Goal: Find specific page/section: Find specific page/section

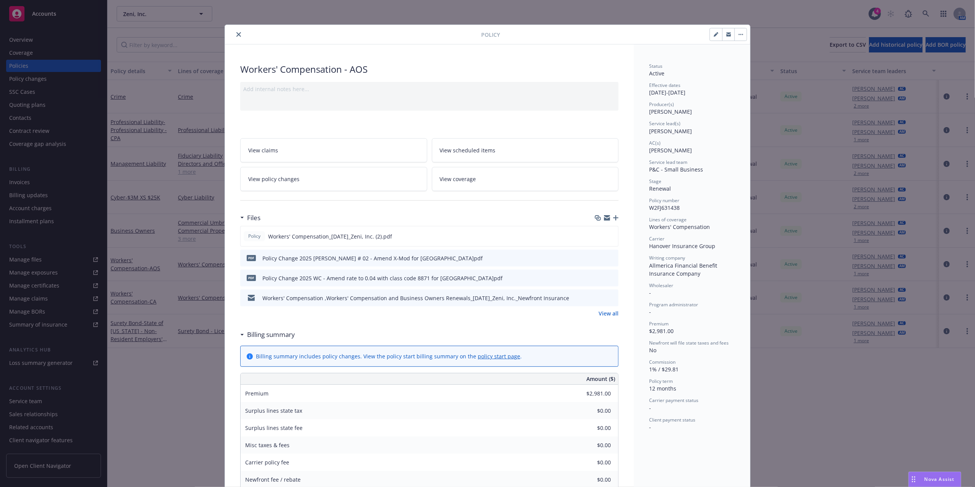
click at [236, 33] on icon "close" at bounding box center [238, 34] width 5 height 5
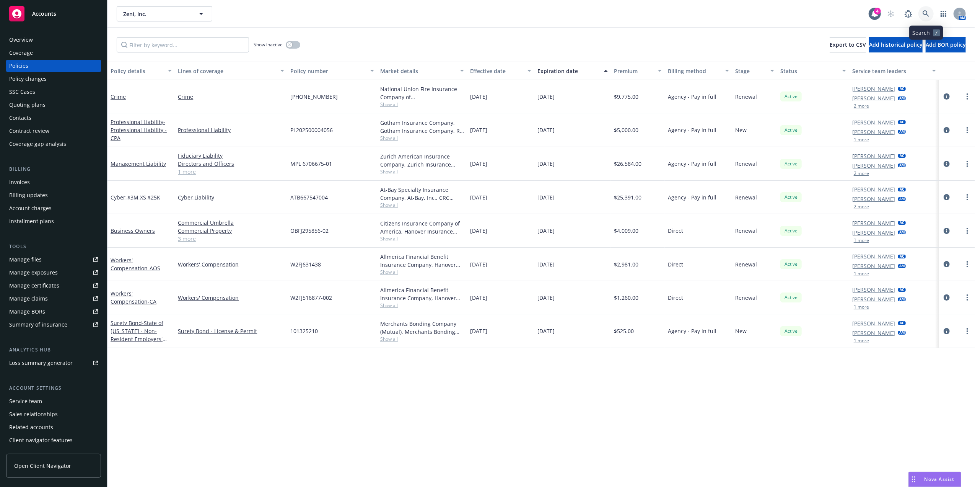
click at [925, 11] on icon at bounding box center [926, 13] width 7 height 7
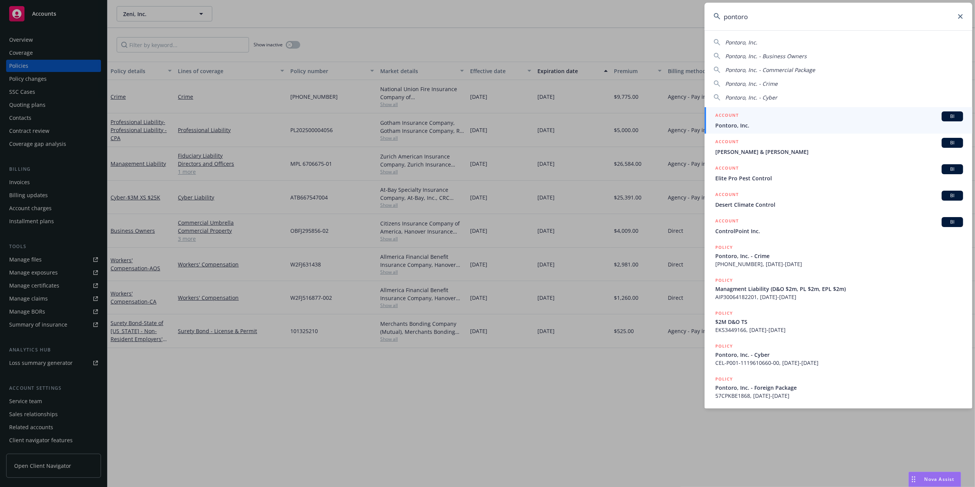
type input "pontoro"
click at [760, 123] on span "Pontoro, Inc." at bounding box center [839, 125] width 248 height 8
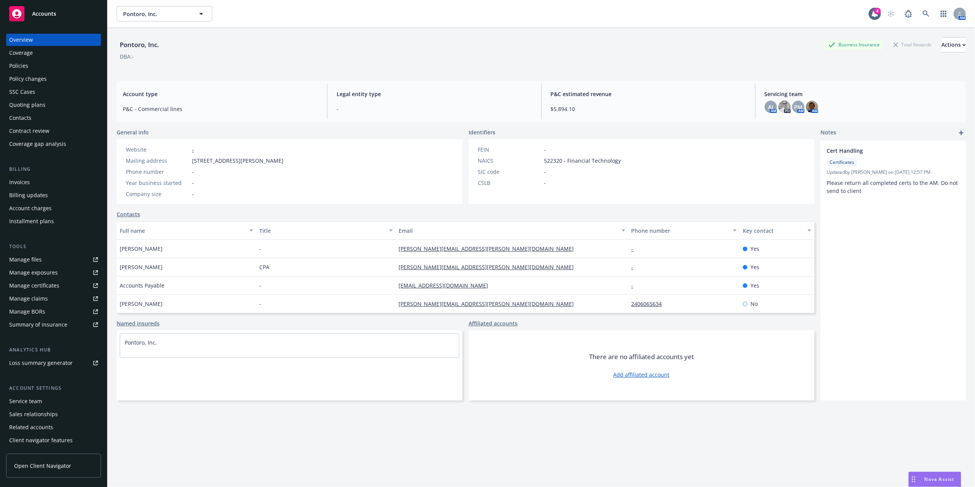
click at [40, 65] on div "Policies" at bounding box center [53, 66] width 89 height 12
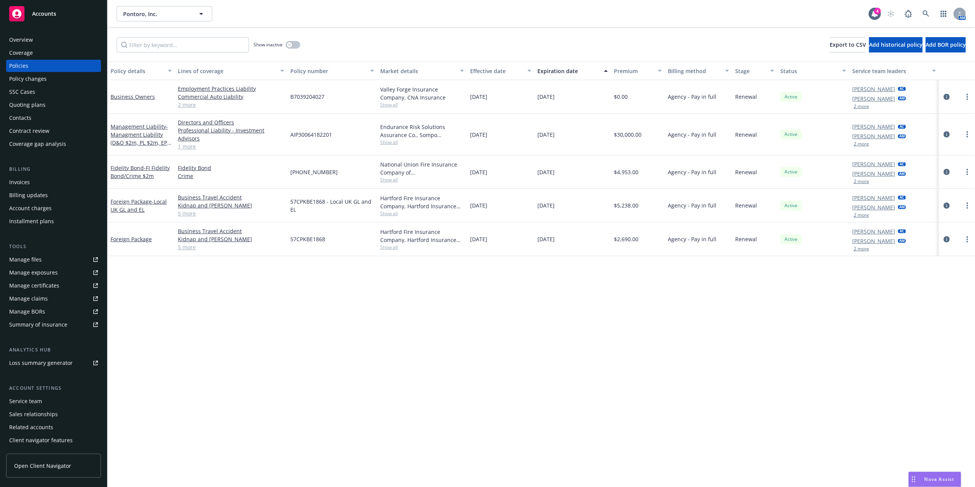
click at [46, 106] on div "Quoting plans" at bounding box center [53, 105] width 89 height 12
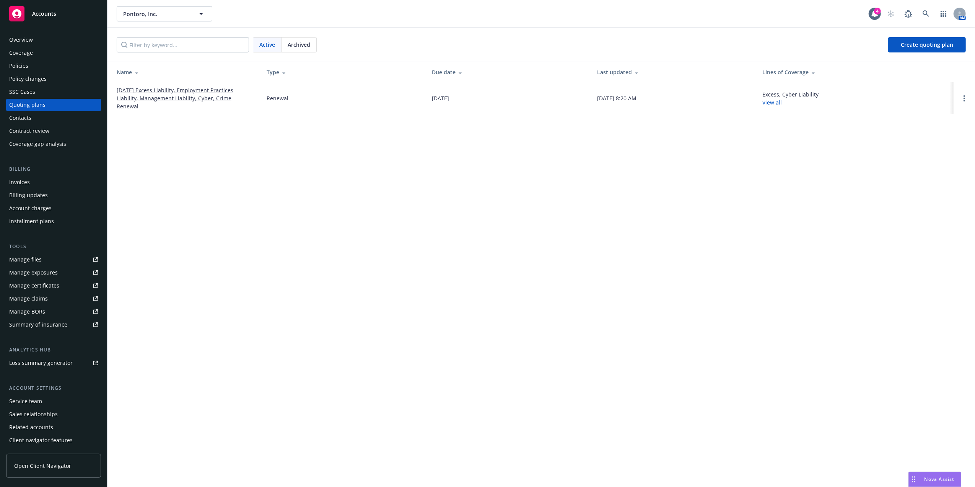
click at [142, 99] on link "[DATE] Excess Liability, Employment Practices Liability, Management Liability, …" at bounding box center [186, 98] width 138 height 24
